Goal: Find specific page/section: Find specific page/section

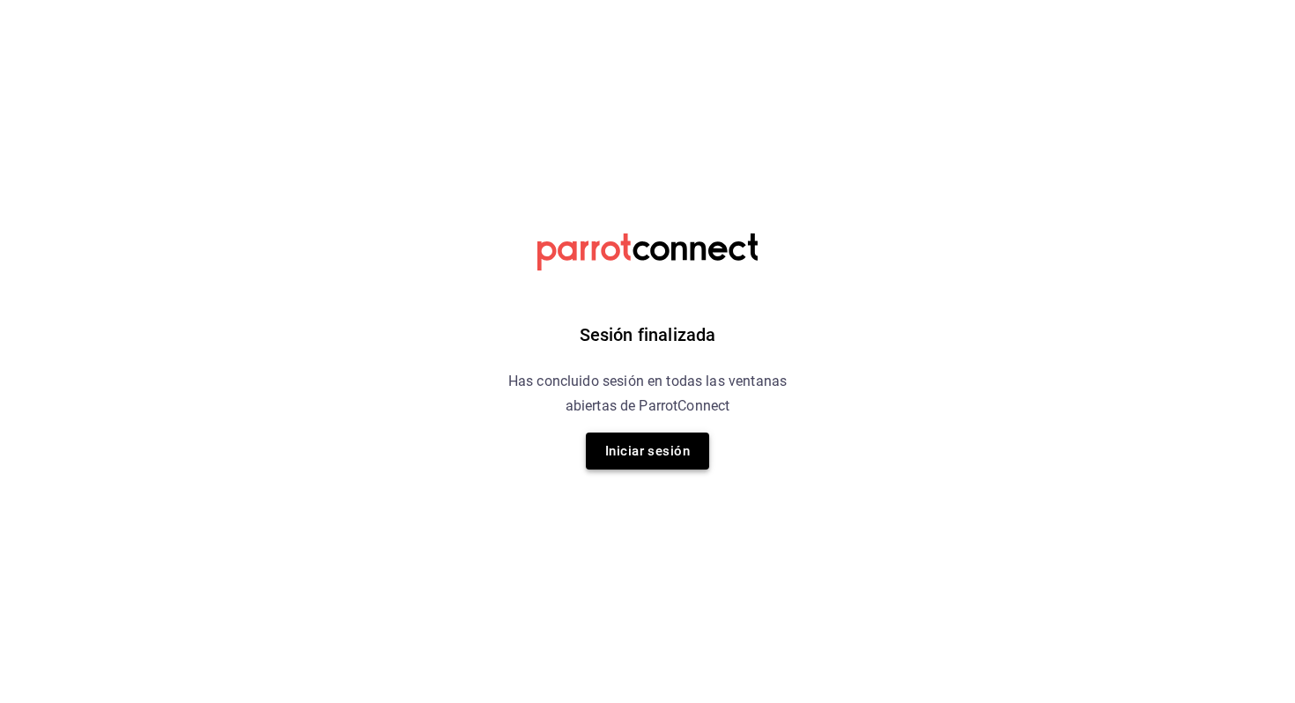
click at [642, 449] on button "Iniciar sesión" at bounding box center [647, 450] width 123 height 37
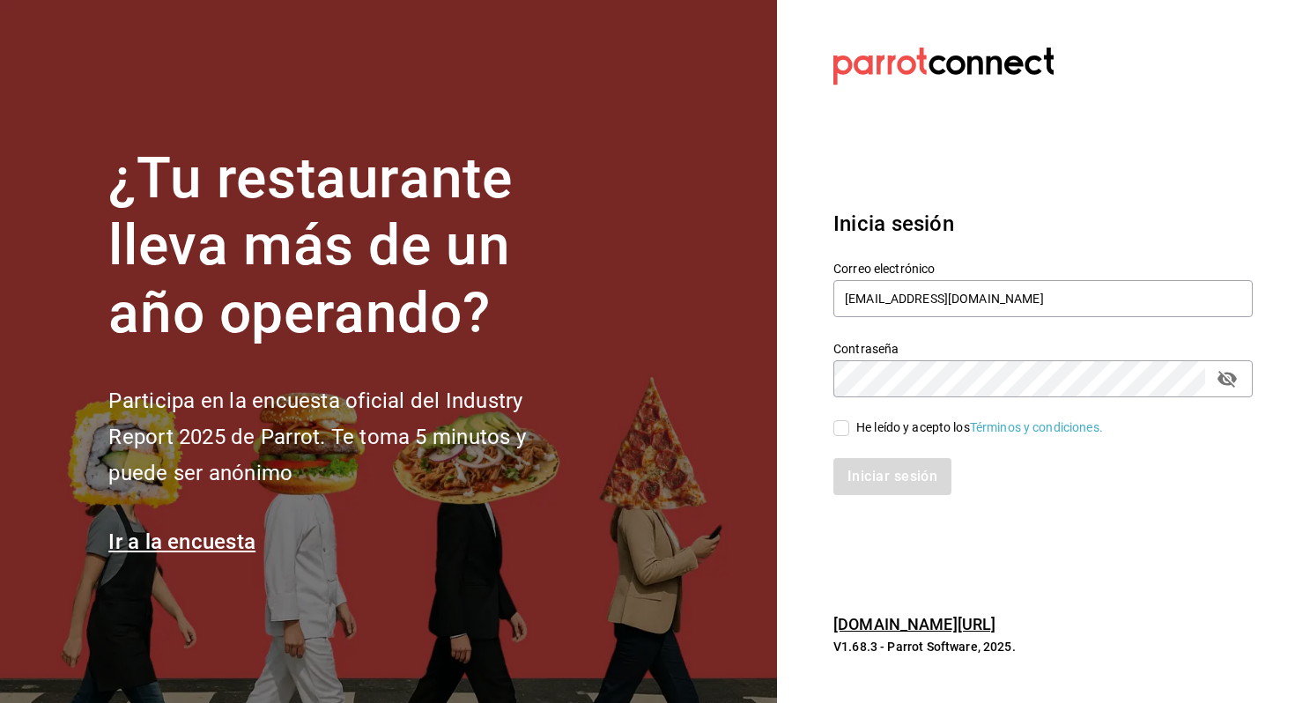
click at [881, 424] on div "He leído y acepto los Términos y condiciones." at bounding box center [979, 427] width 247 height 18
click at [849, 424] on input "He leído y acepto los Términos y condiciones." at bounding box center [841, 428] width 16 height 16
checkbox input "true"
click at [870, 469] on button "Iniciar sesión" at bounding box center [893, 476] width 120 height 37
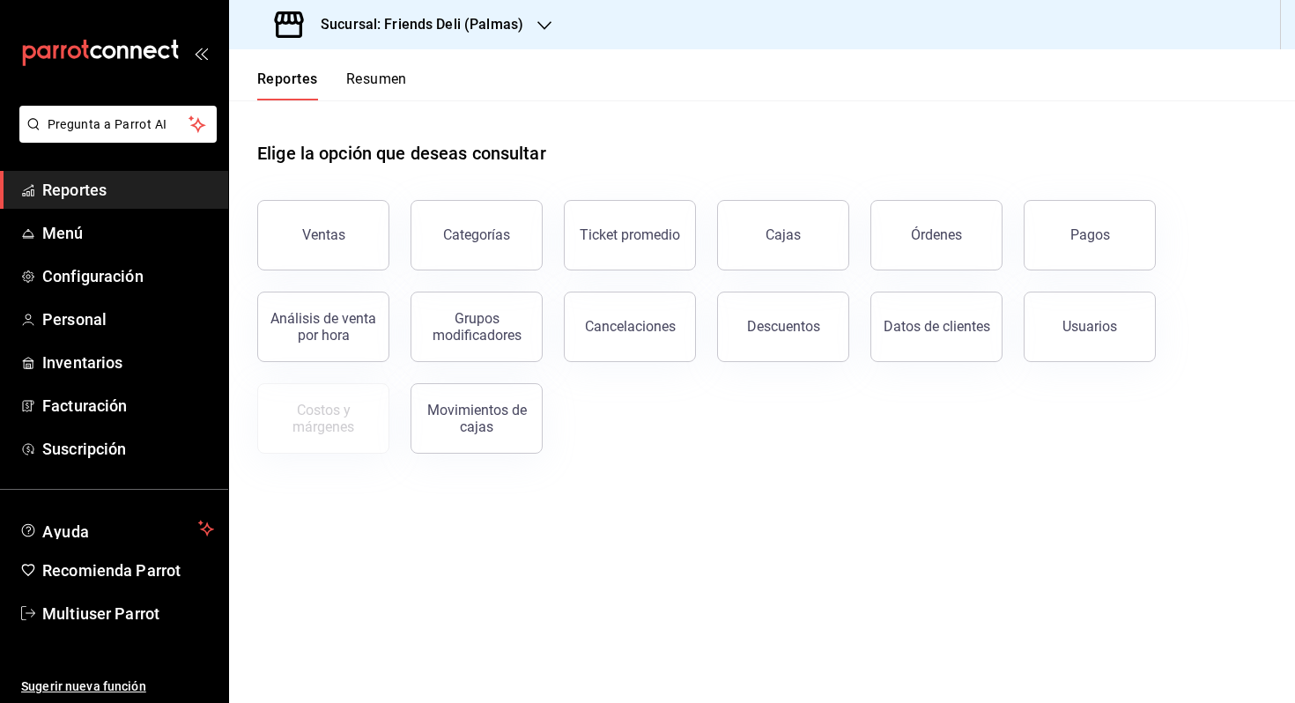
click at [388, 81] on button "Resumen" at bounding box center [376, 85] width 61 height 30
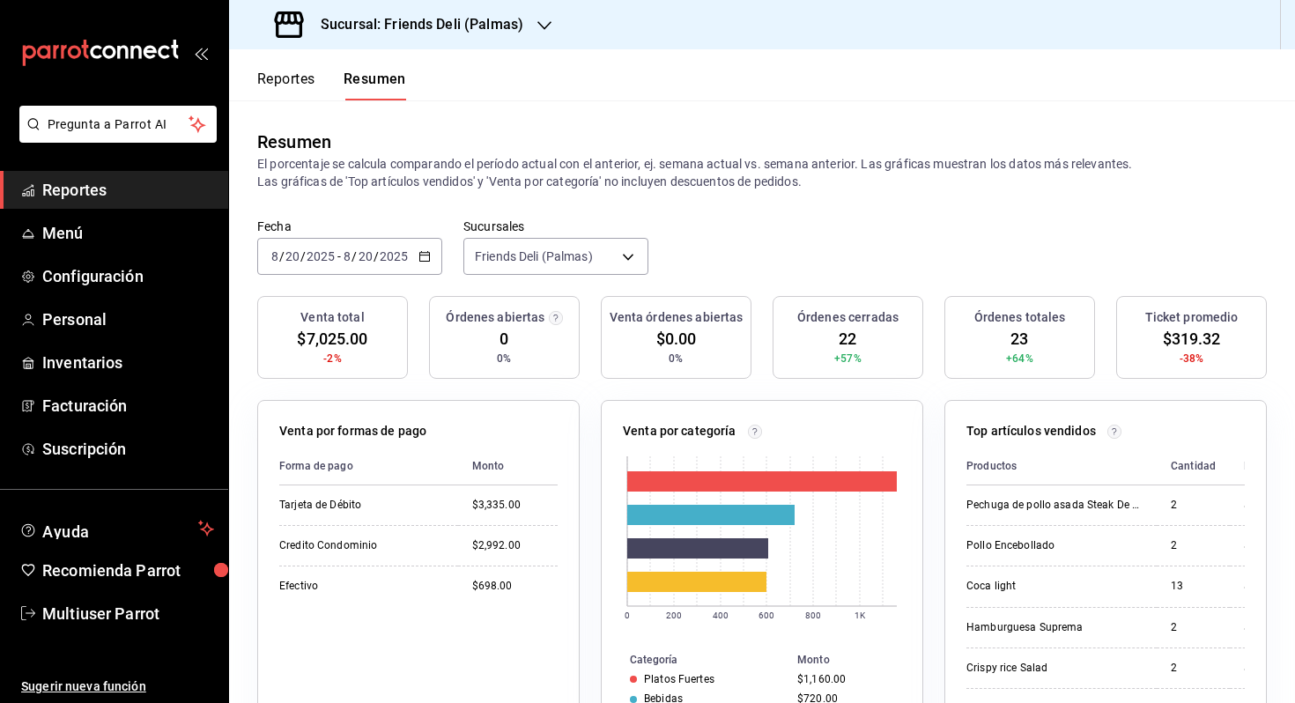
click at [351, 262] on input "8" at bounding box center [347, 256] width 9 height 14
click at [345, 316] on span "Hoy" at bounding box center [340, 309] width 137 height 18
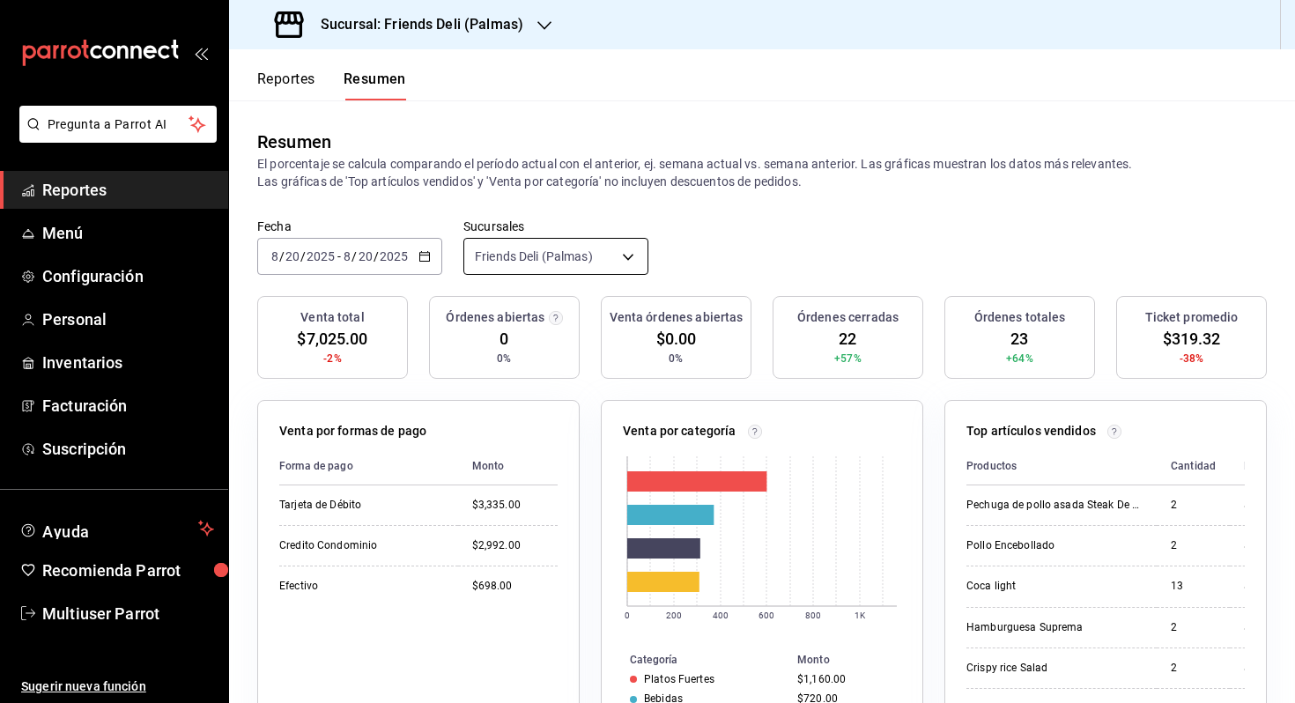
click at [591, 259] on body "Pregunta a Parrot AI Reportes Menú Configuración Personal Inventarios Facturaci…" at bounding box center [647, 351] width 1295 height 703
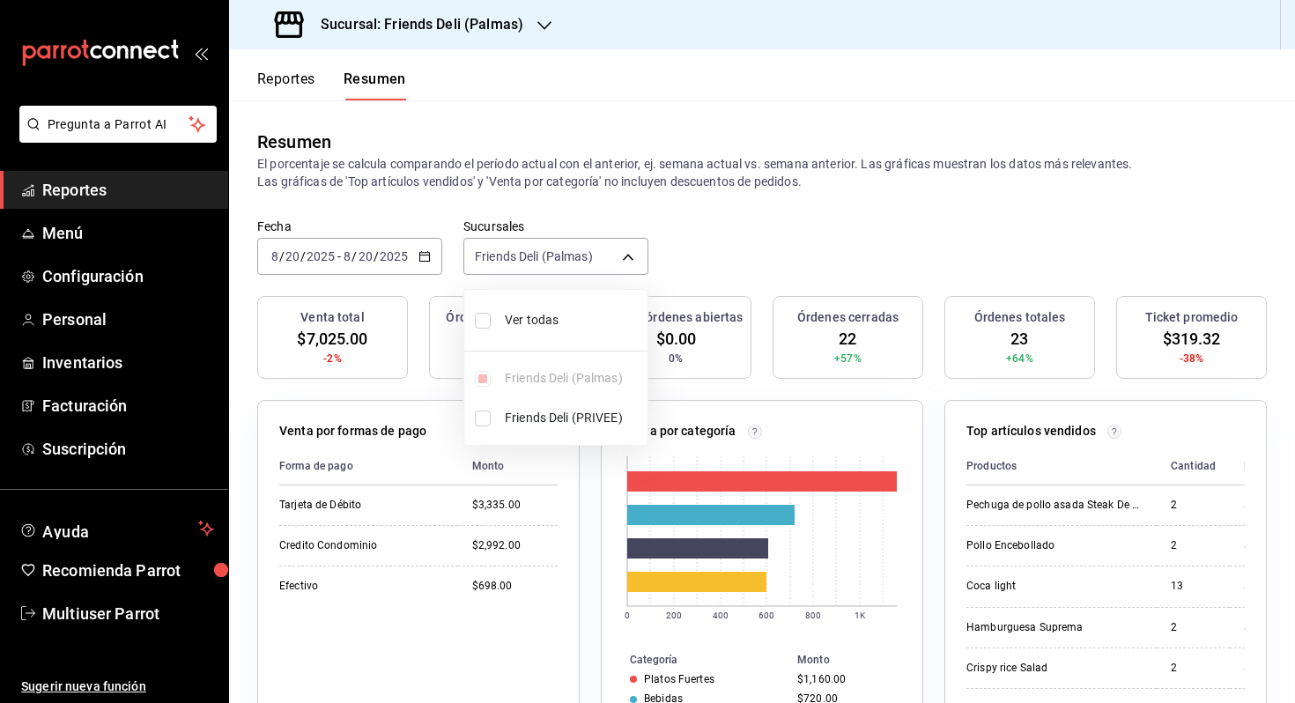
click at [571, 311] on span "Ver todas" at bounding box center [573, 320] width 136 height 18
type input "[object Object],[object Object]"
checkbox input "true"
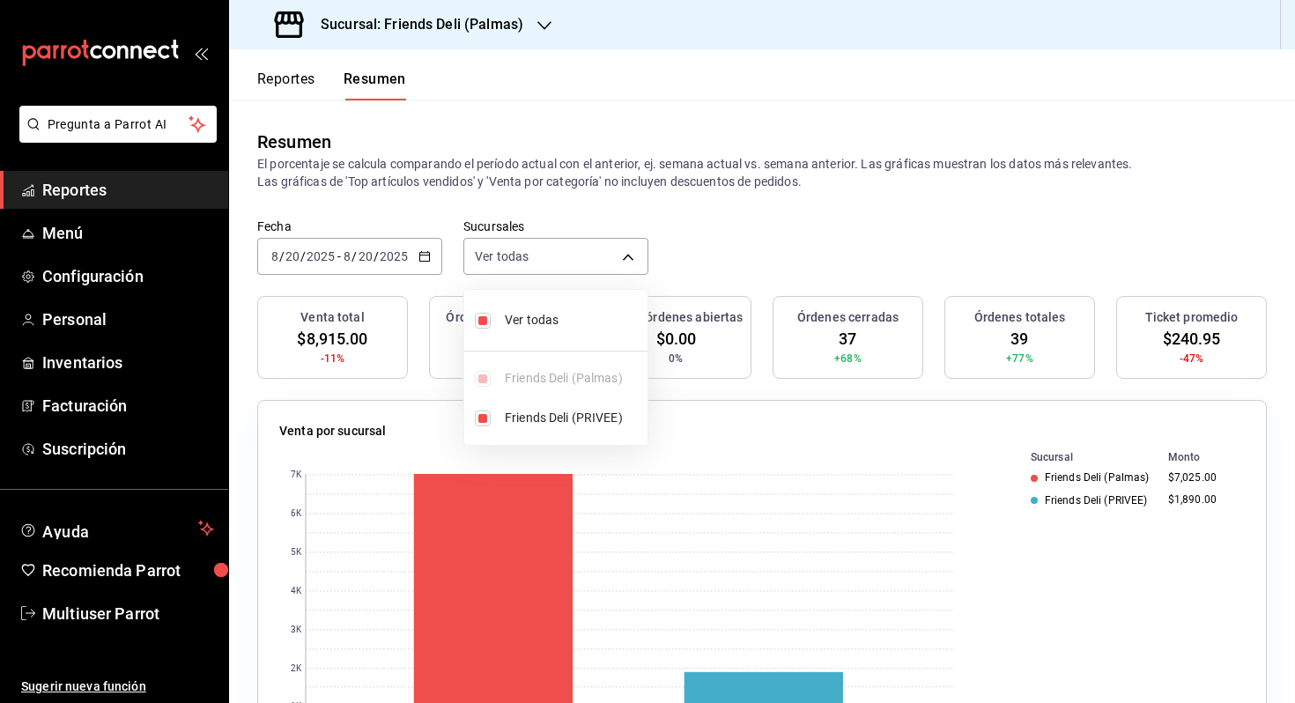
click at [762, 261] on div at bounding box center [647, 351] width 1295 height 703
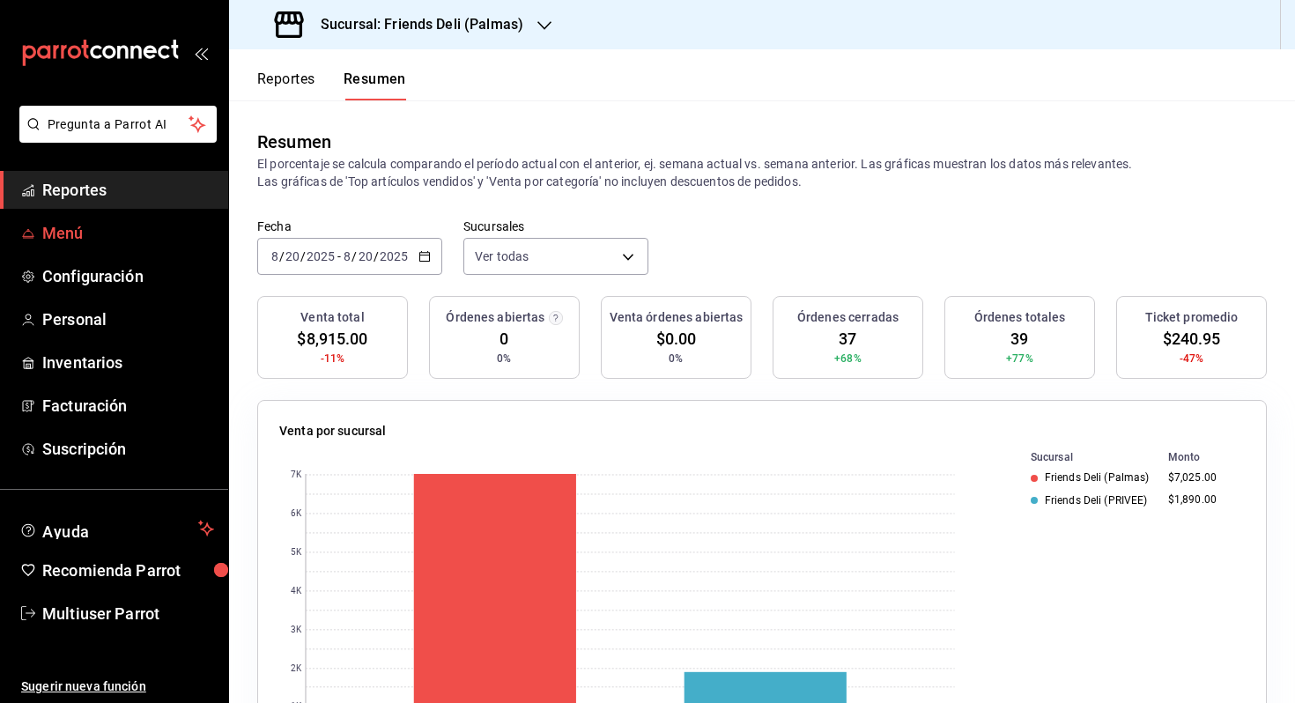
click at [100, 245] on link "Menú" at bounding box center [114, 233] width 228 height 38
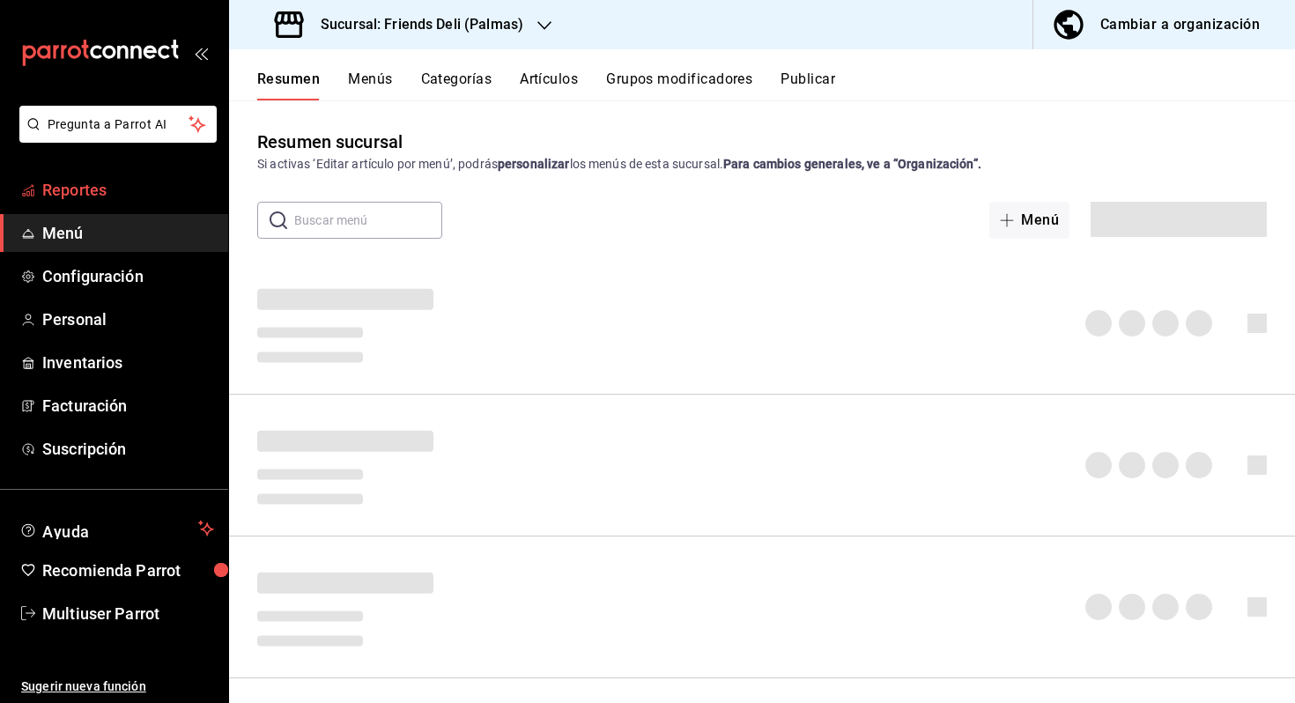
click at [108, 198] on span "Reportes" at bounding box center [128, 190] width 172 height 24
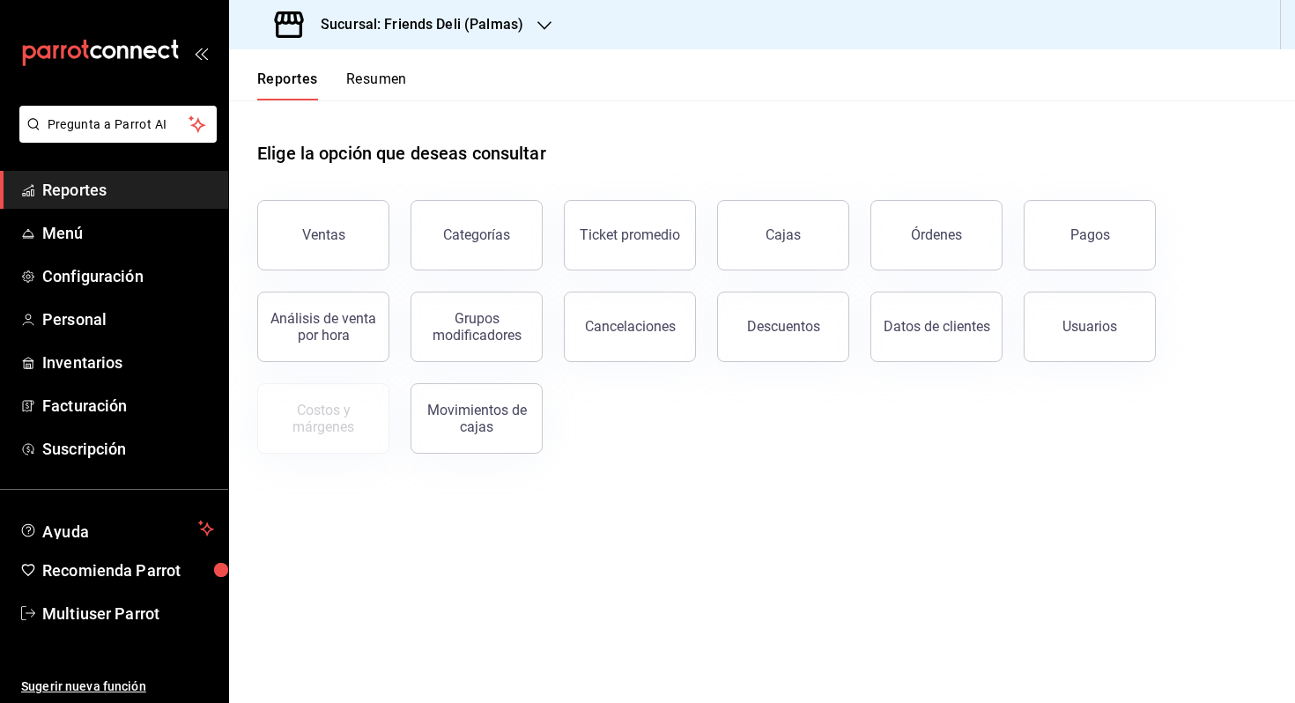
click at [407, 89] on button "Resumen" at bounding box center [376, 85] width 61 height 30
